Goal: Information Seeking & Learning: Learn about a topic

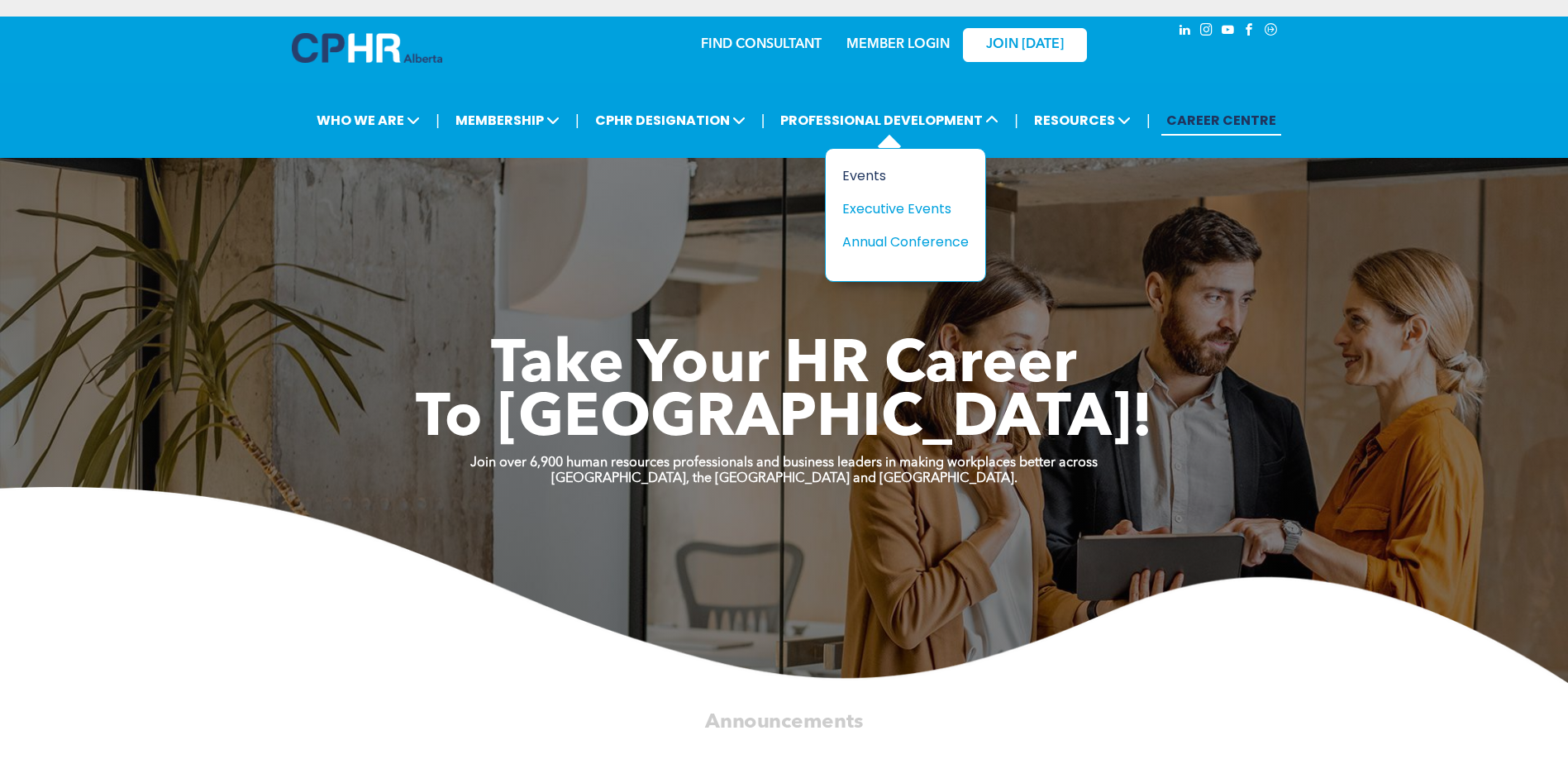
click at [875, 177] on div "Events" at bounding box center [899, 176] width 114 height 20
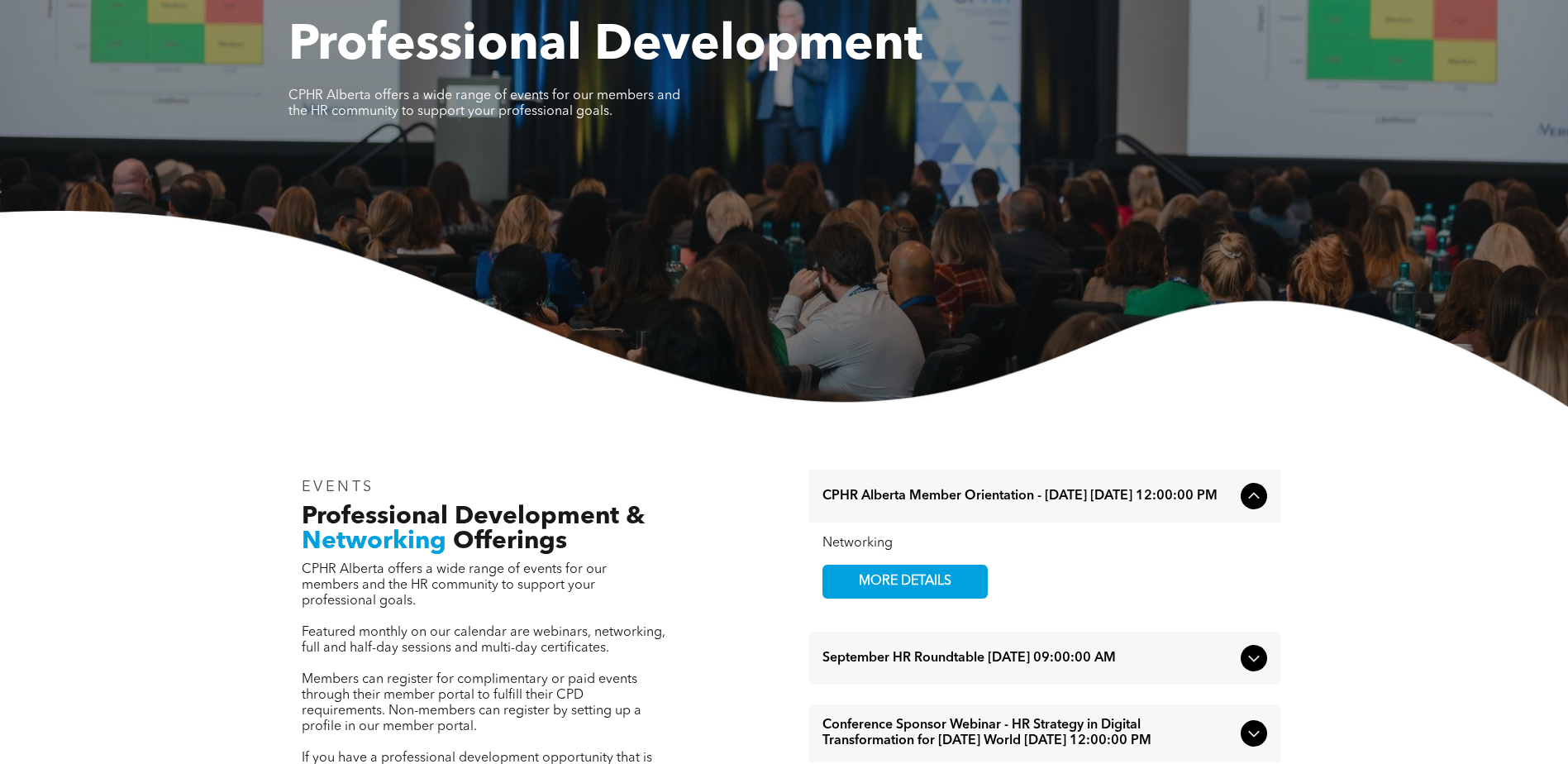
scroll to position [248, 0]
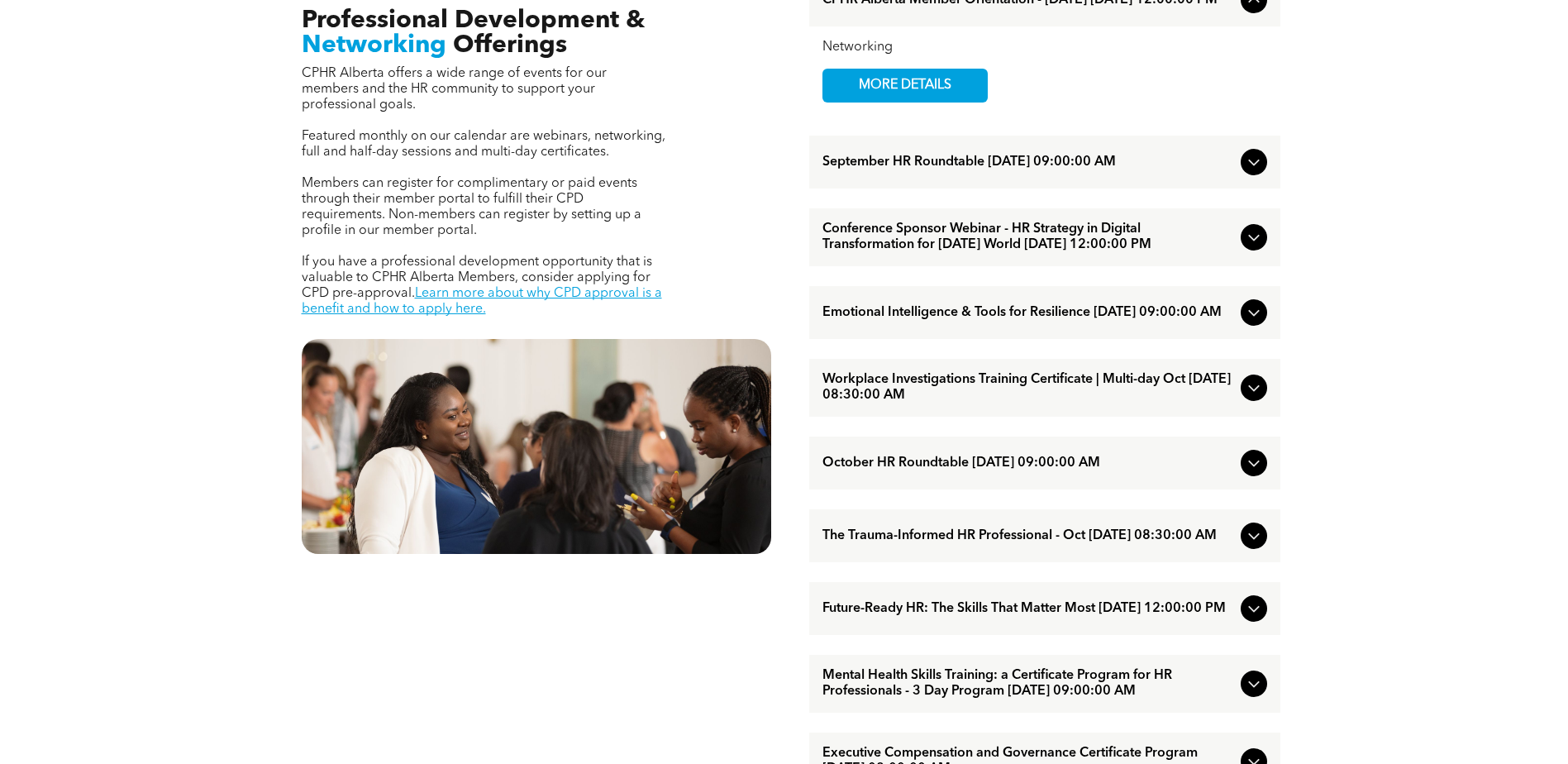
click at [1256, 167] on icon at bounding box center [1254, 161] width 20 height 20
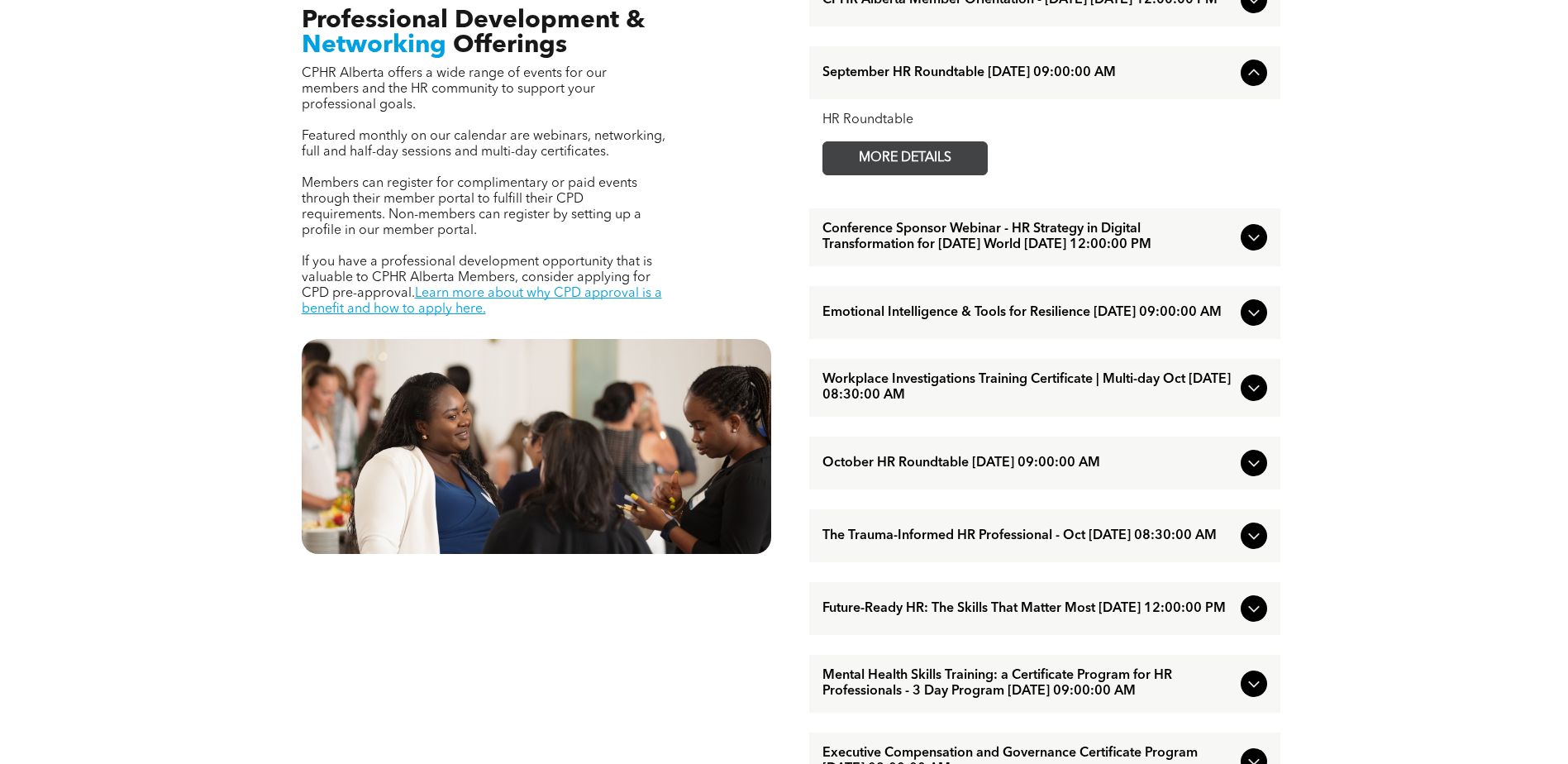
click at [955, 159] on span "MORE DETAILS" at bounding box center [905, 158] width 131 height 32
click at [1252, 241] on icon at bounding box center [1254, 238] width 11 height 7
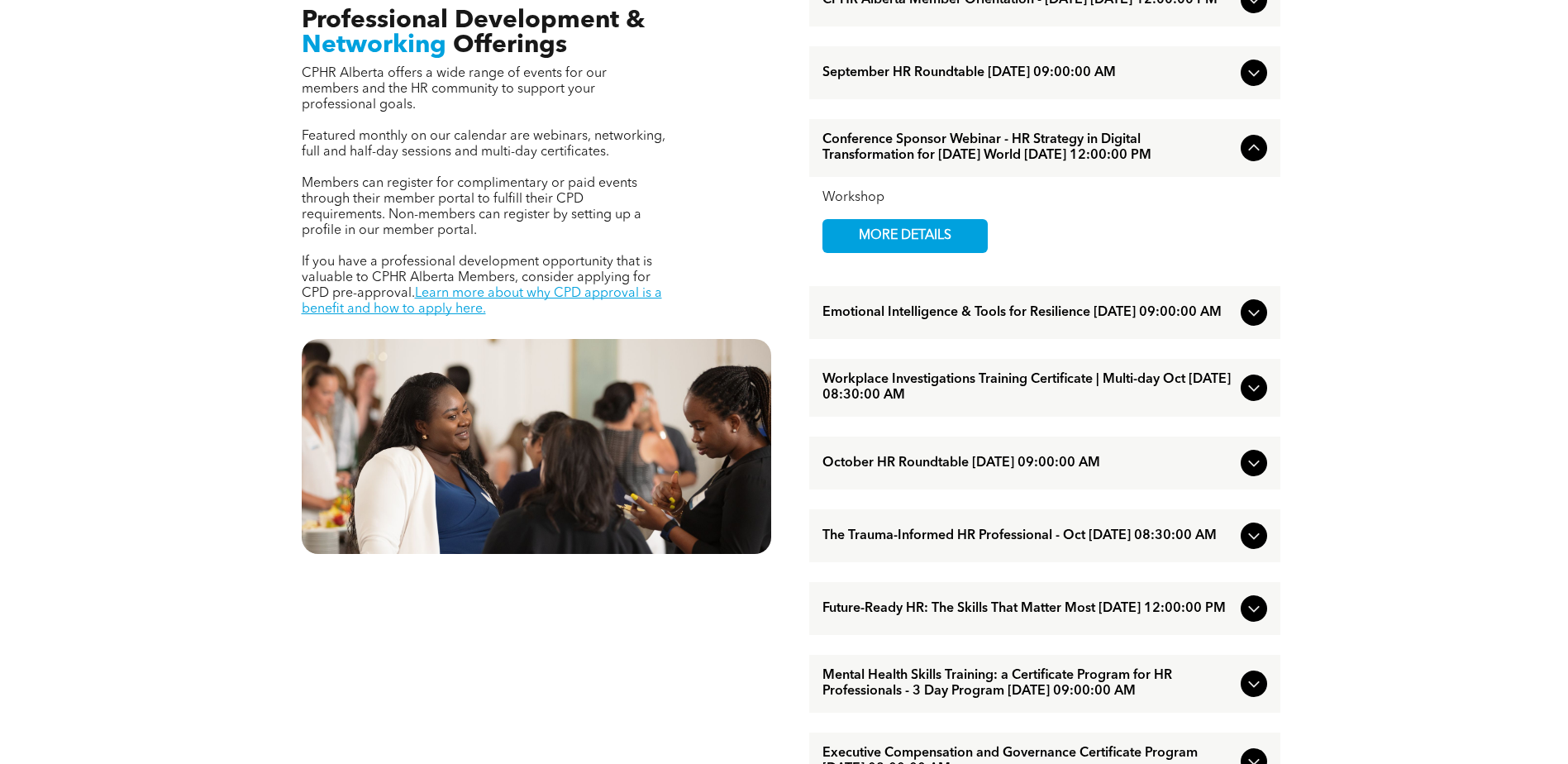
click at [1253, 322] on icon at bounding box center [1254, 312] width 20 height 20
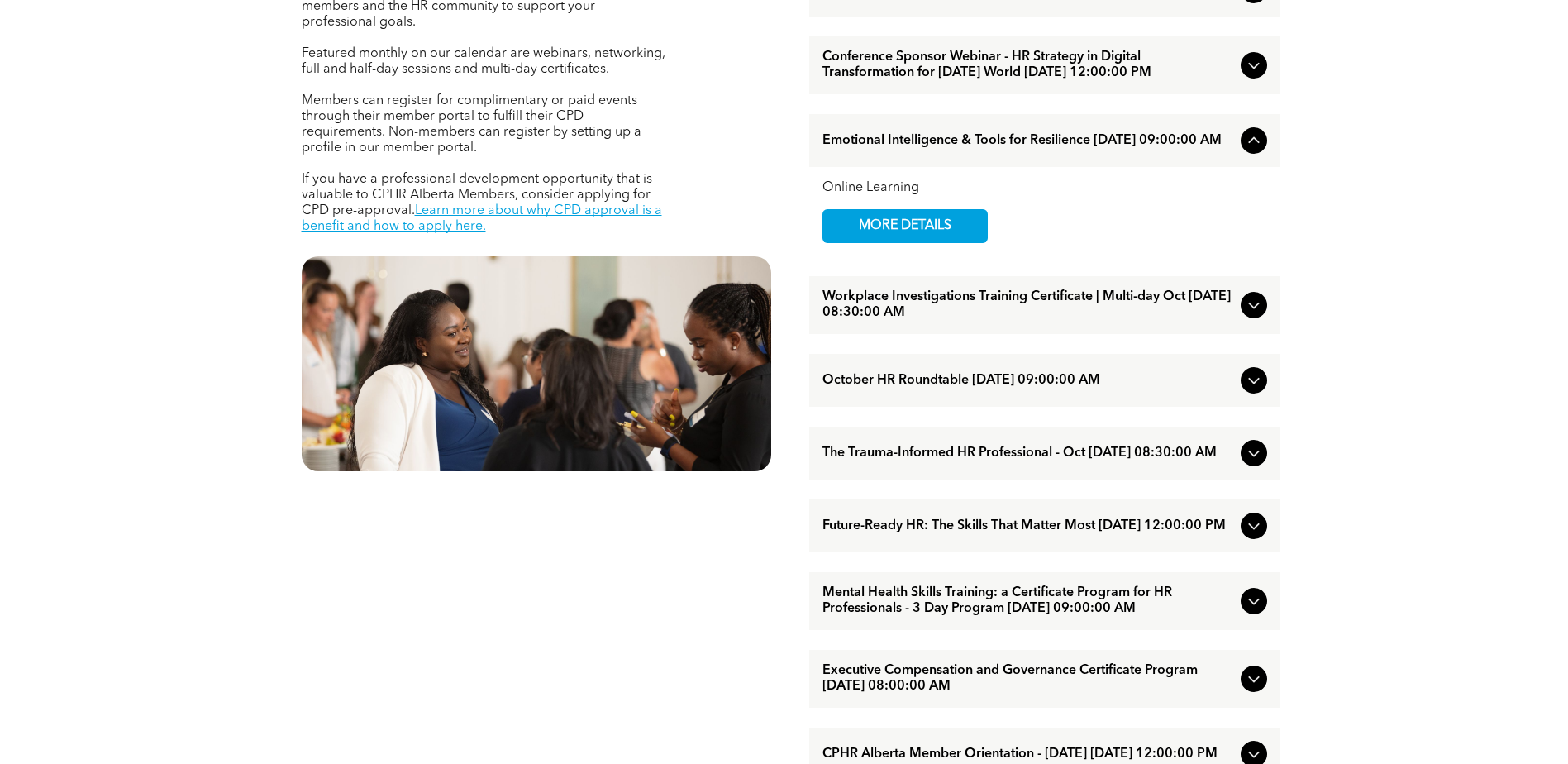
scroll to position [827, 0]
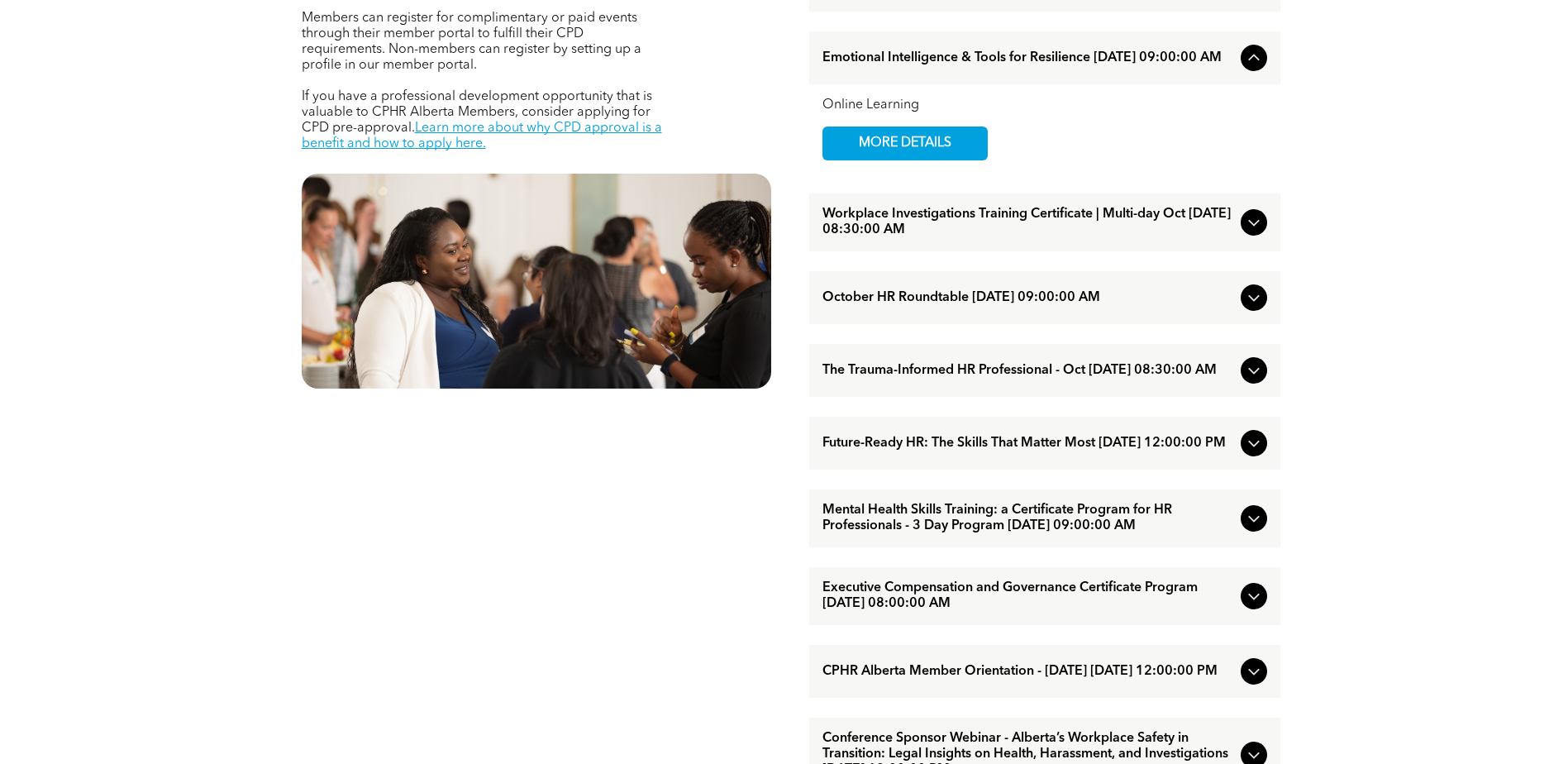
click at [1248, 375] on icon at bounding box center [1254, 371] width 11 height 7
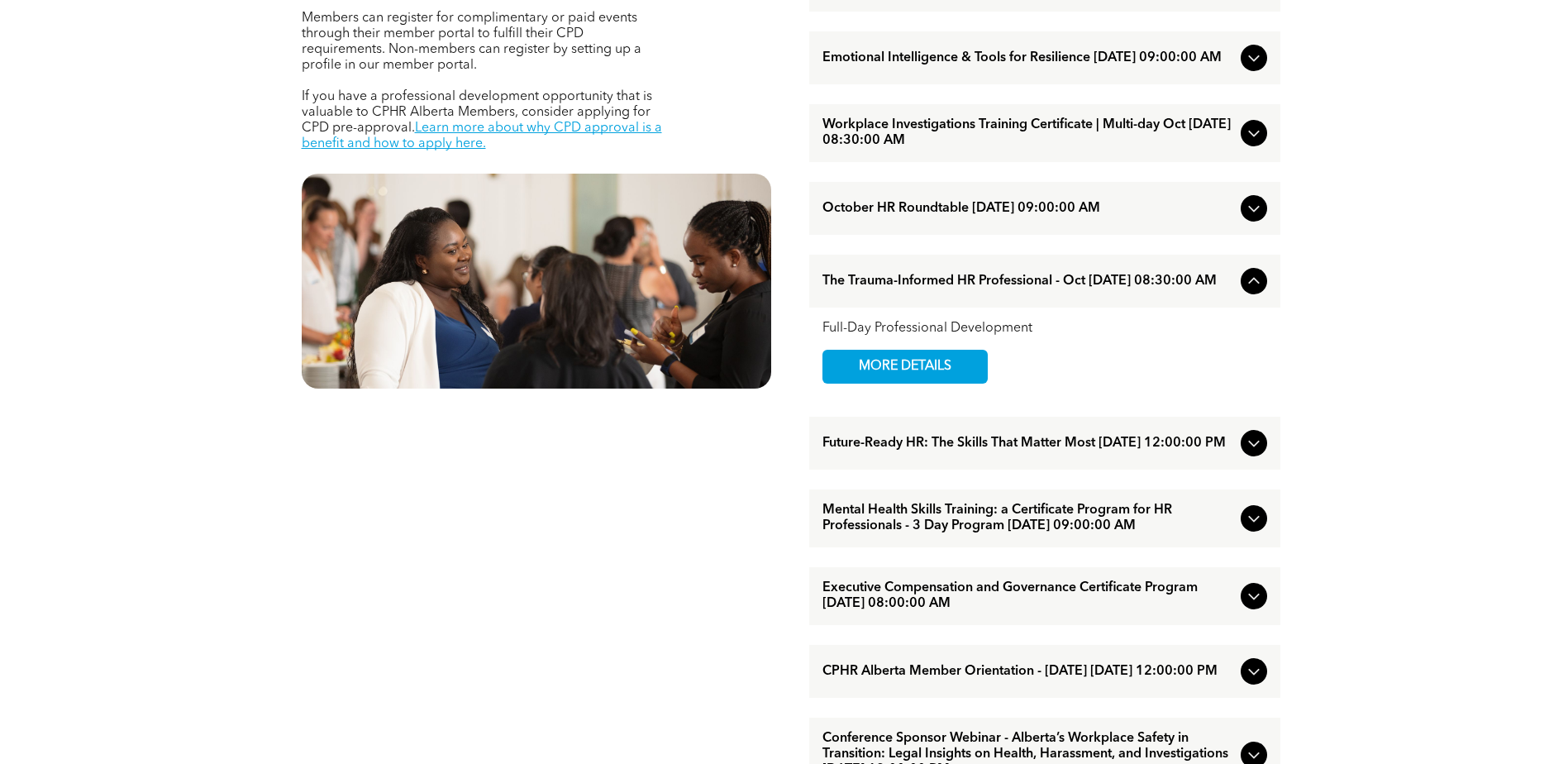
click at [1248, 453] on icon at bounding box center [1254, 443] width 20 height 20
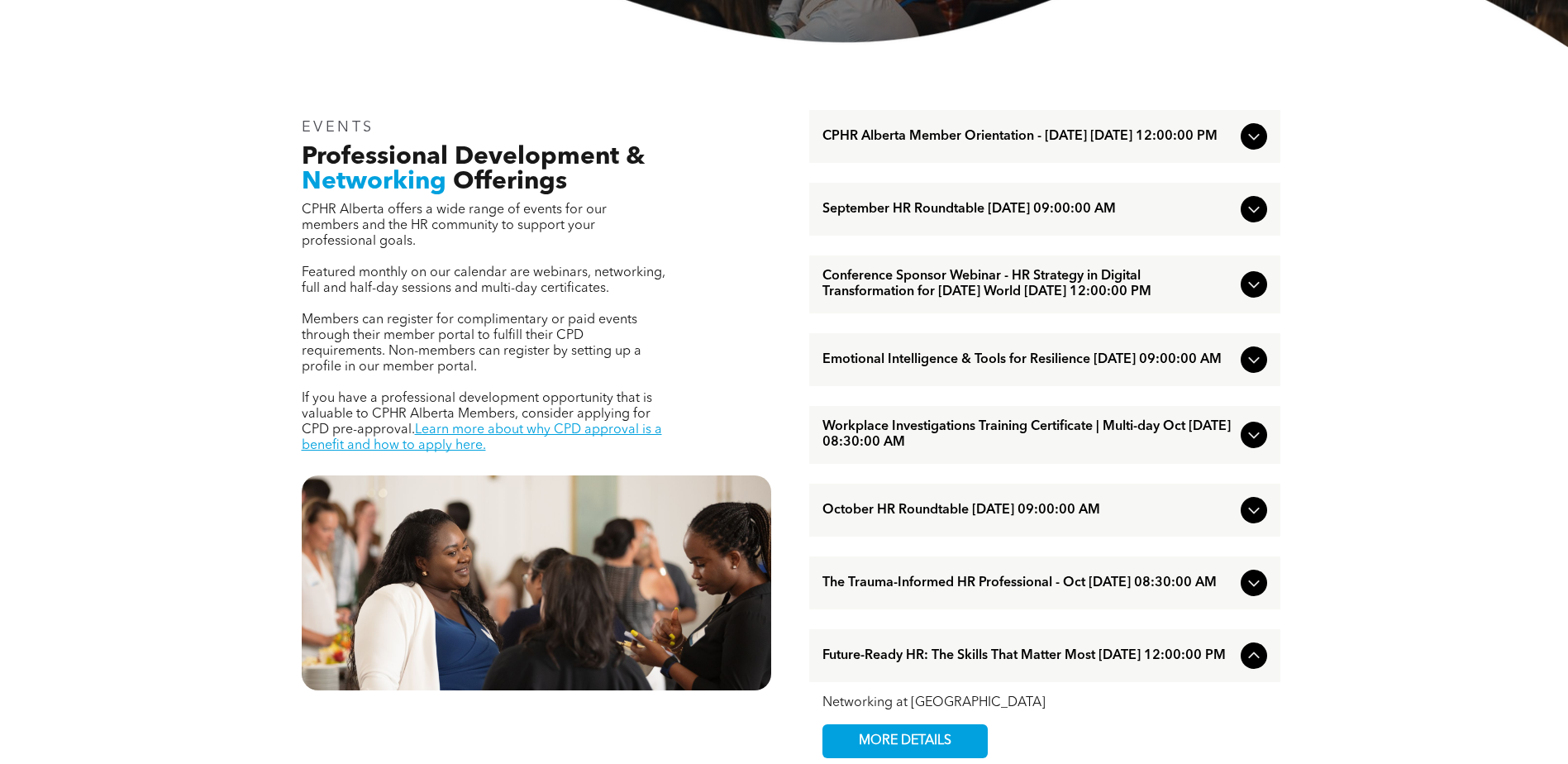
scroll to position [496, 0]
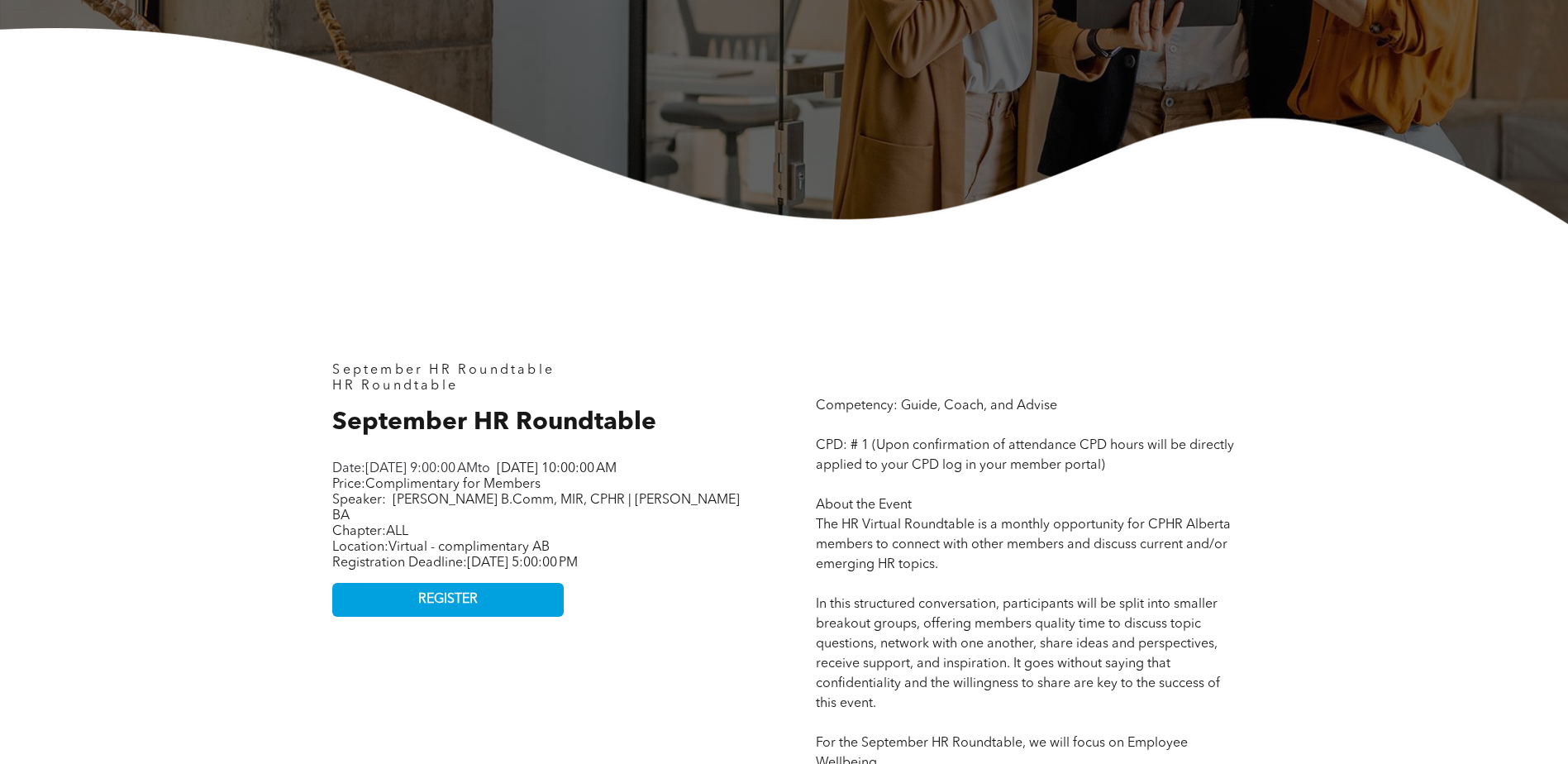
scroll to position [579, 0]
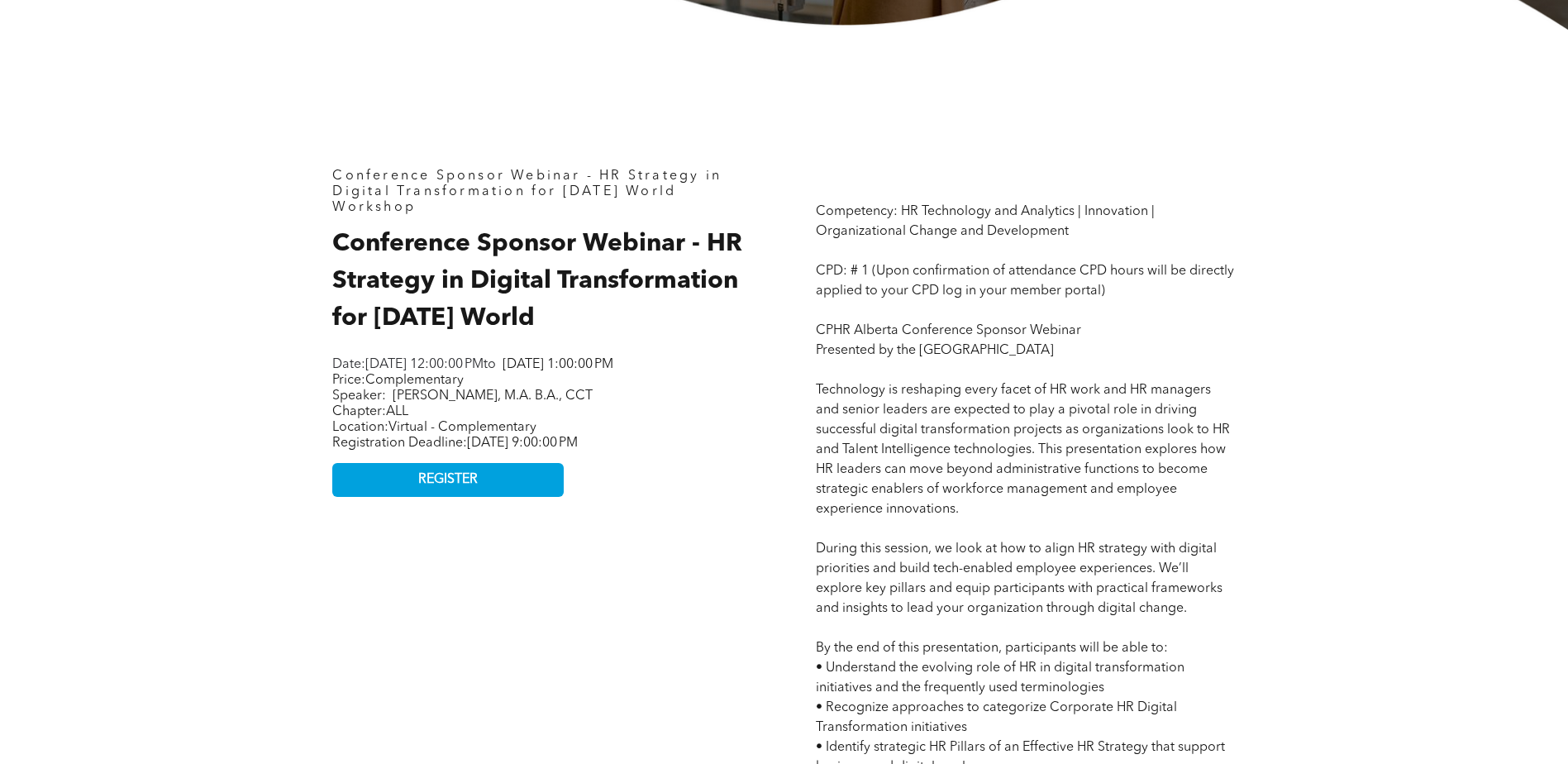
scroll to position [661, 0]
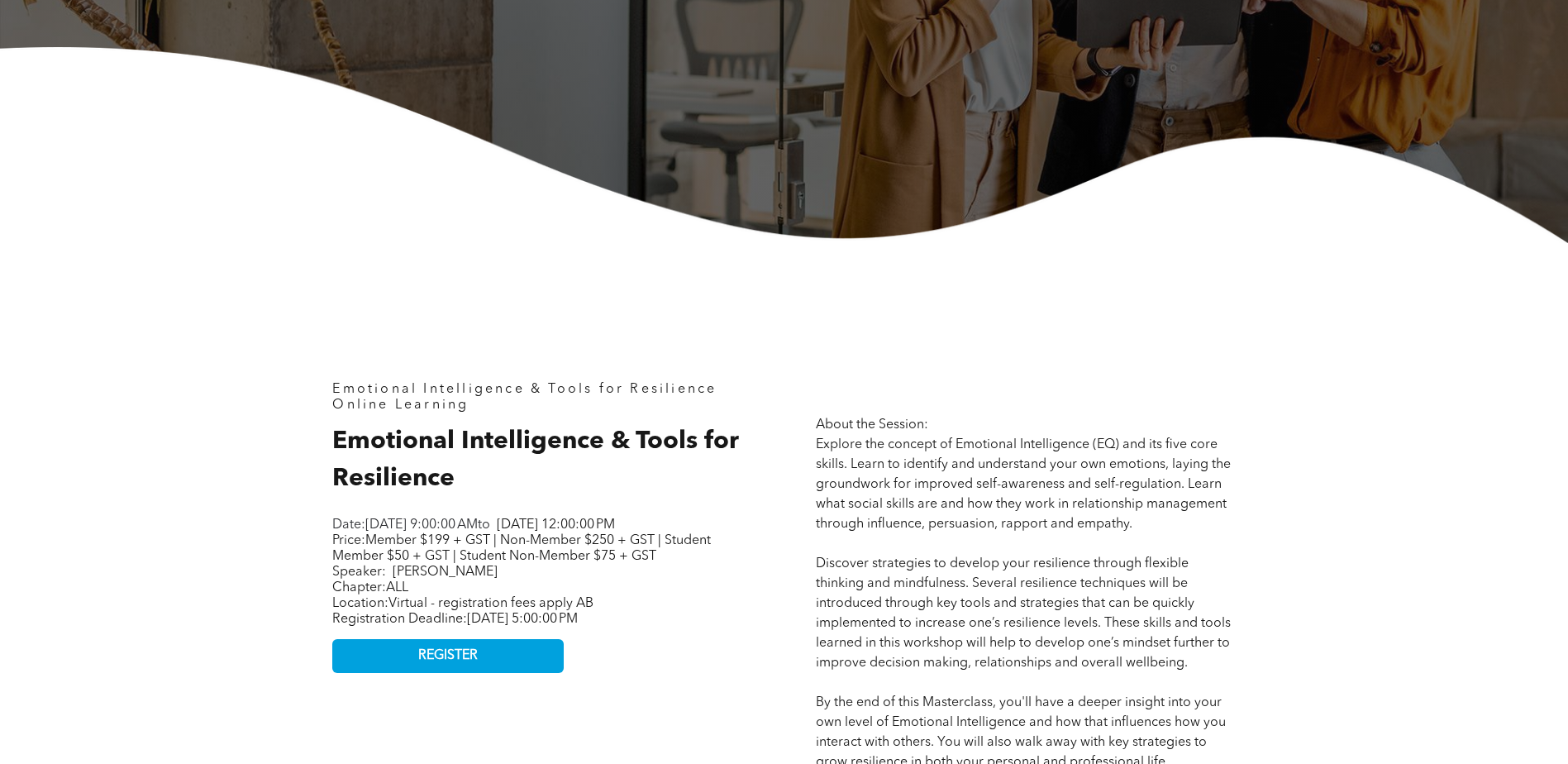
scroll to position [496, 0]
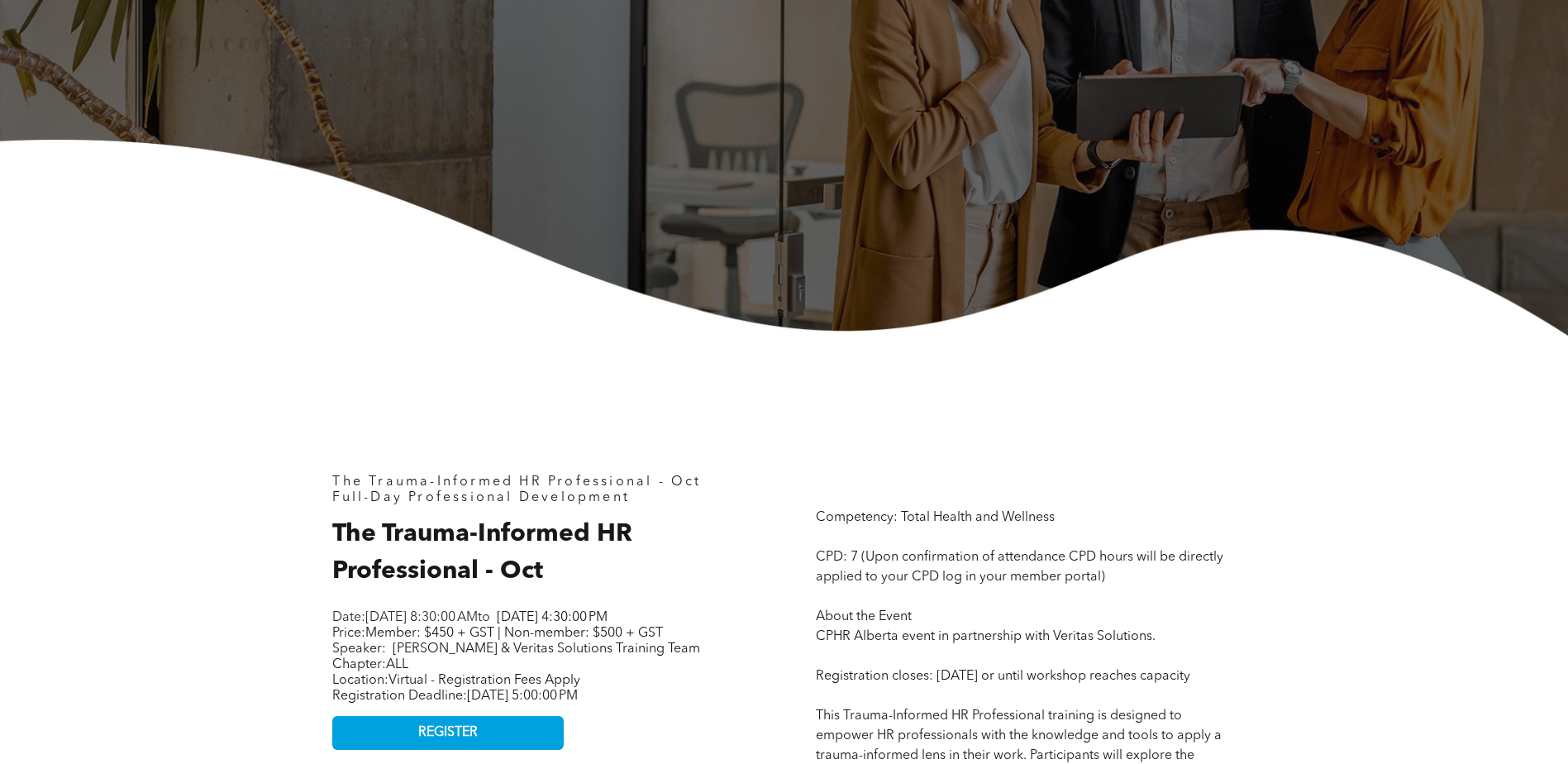
scroll to position [413, 0]
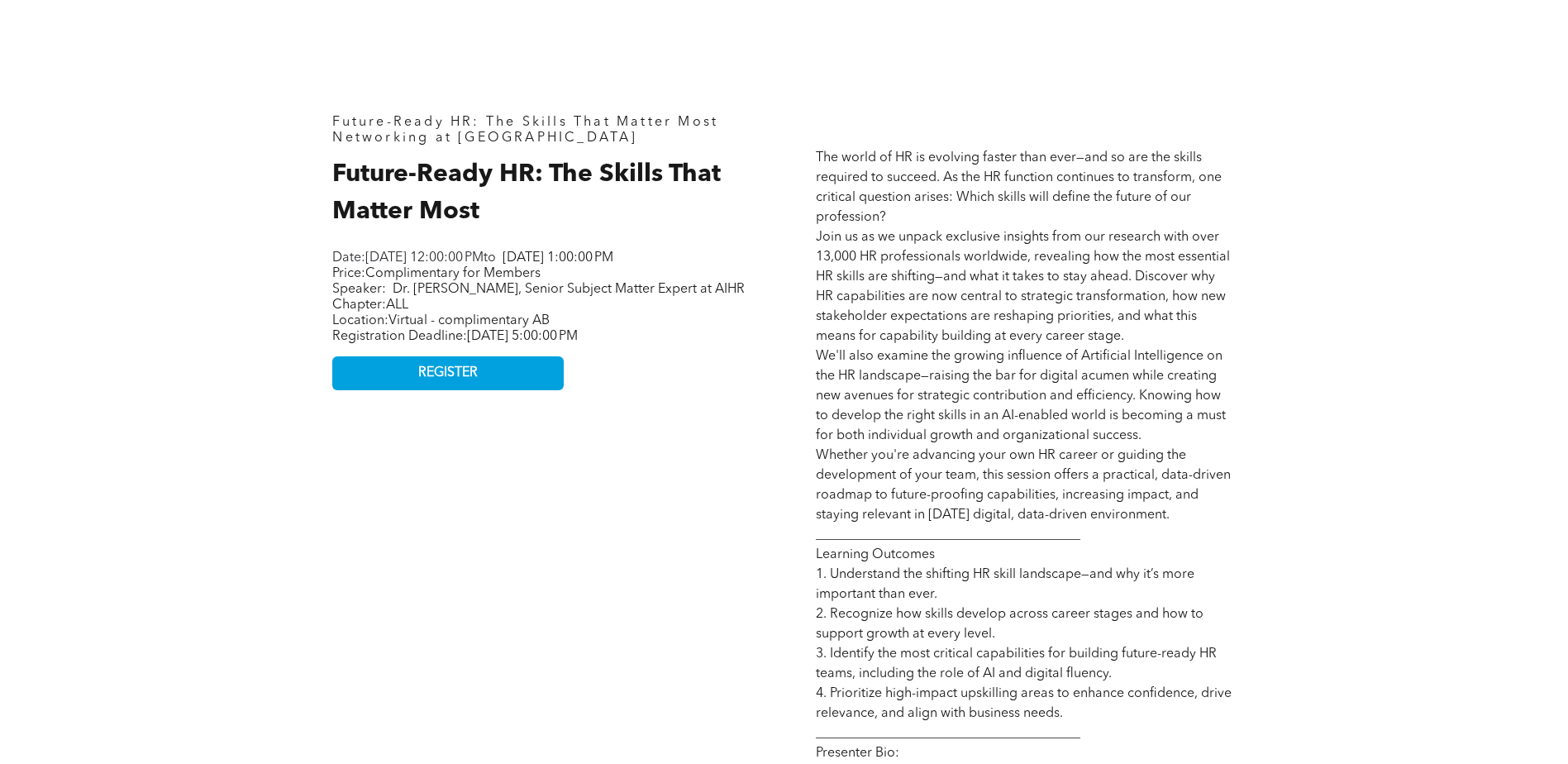
scroll to position [661, 0]
